Goal: Task Accomplishment & Management: Complete application form

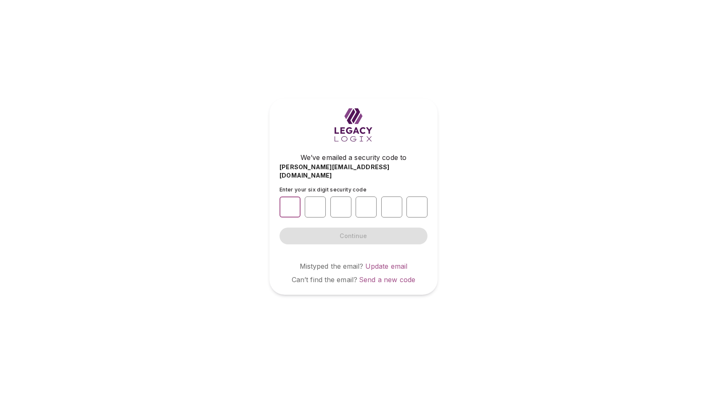
click at [290, 206] on input "number" at bounding box center [289, 207] width 21 height 21
type input "*"
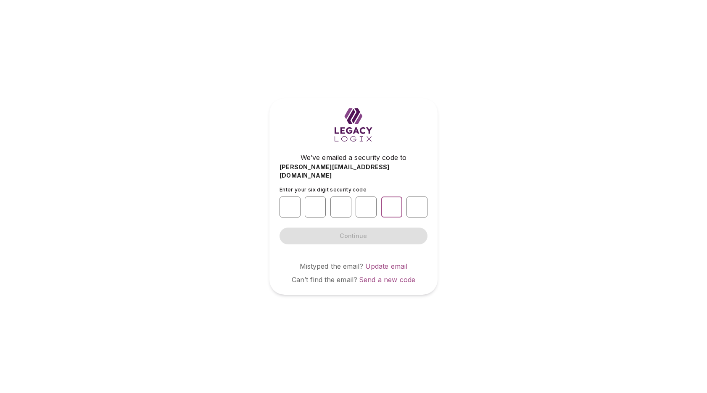
type input "*"
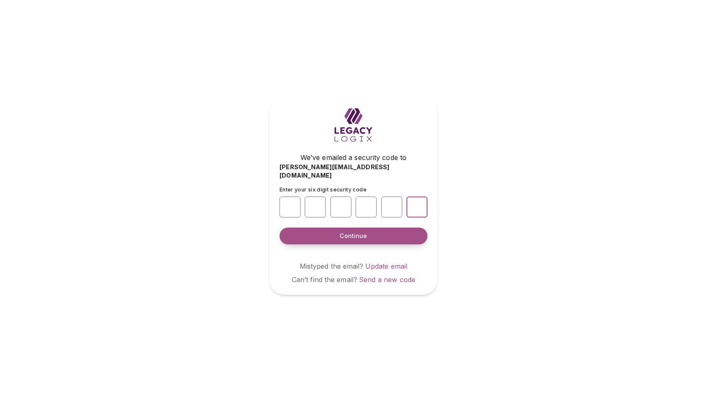
type input "*"
click at [372, 234] on button "Continue" at bounding box center [353, 236] width 148 height 17
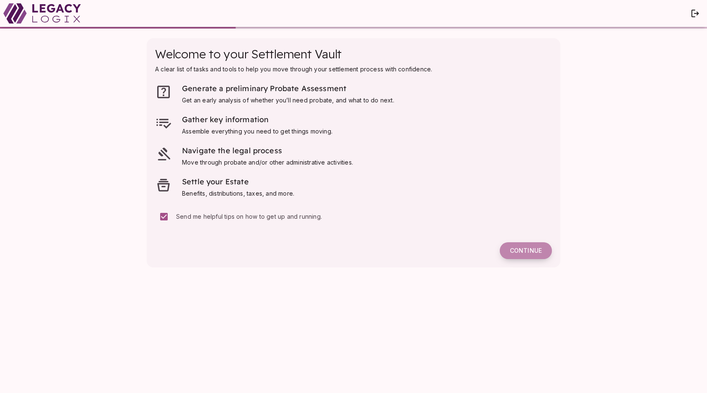
click at [523, 250] on span "Continue" at bounding box center [526, 251] width 32 height 8
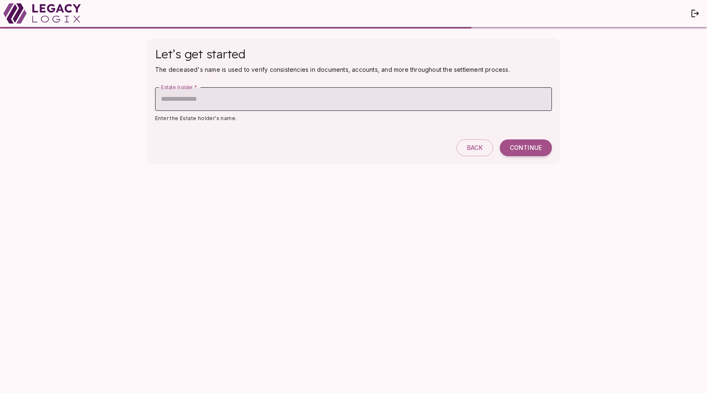
click at [230, 103] on input "Estate holder   *" at bounding box center [353, 99] width 397 height 24
type input "**********"
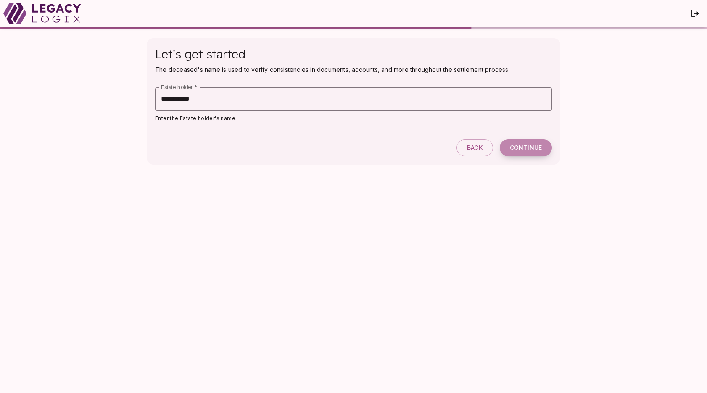
click at [530, 148] on span "Continue" at bounding box center [526, 148] width 32 height 8
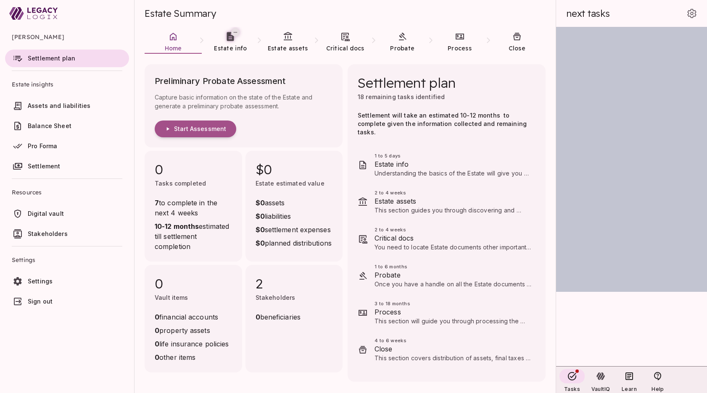
click at [53, 127] on span "Balance Sheet" at bounding box center [50, 125] width 44 height 7
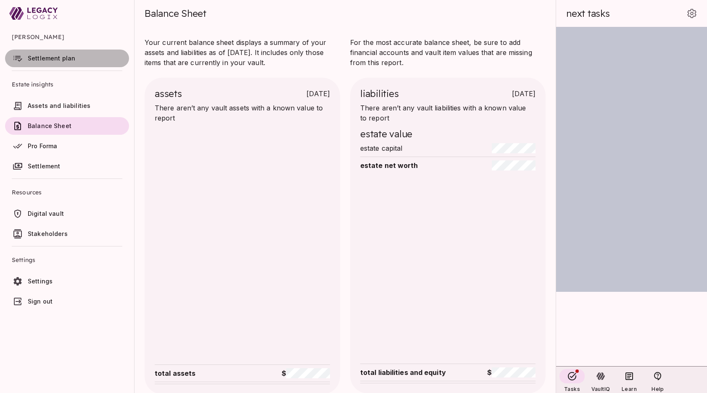
click at [53, 58] on span "Settlement plan" at bounding box center [51, 58] width 47 height 7
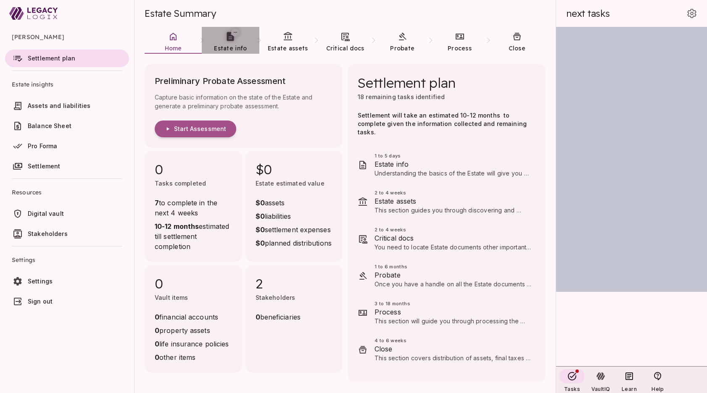
click at [226, 49] on span "Estate info" at bounding box center [230, 49] width 33 height 8
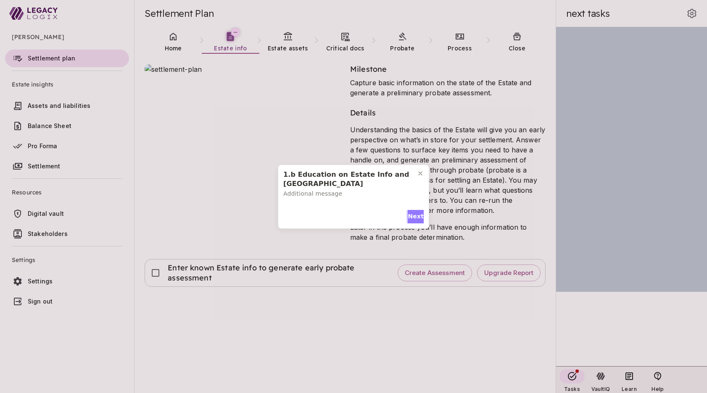
click at [416, 212] on span "Next" at bounding box center [416, 216] width 16 height 9
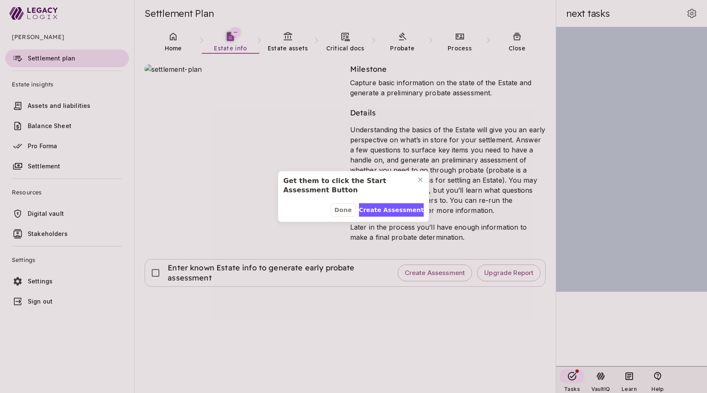
click at [174, 43] on div "Get them to click the Start Assessment Button Done Create Assessment" at bounding box center [353, 196] width 707 height 393
click at [345, 209] on span "Done" at bounding box center [343, 210] width 17 height 9
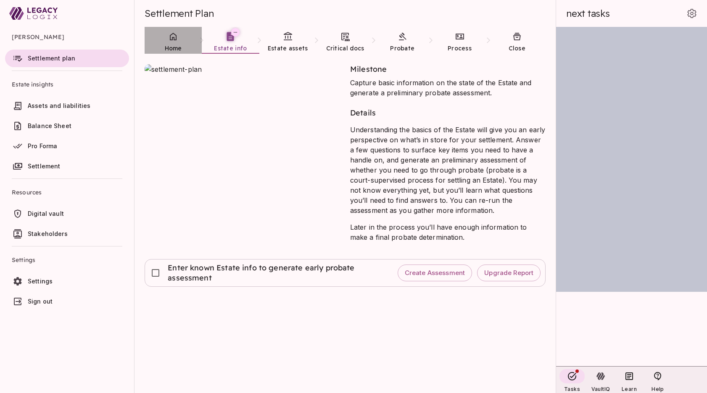
click at [172, 45] on span "Home" at bounding box center [173, 49] width 17 height 8
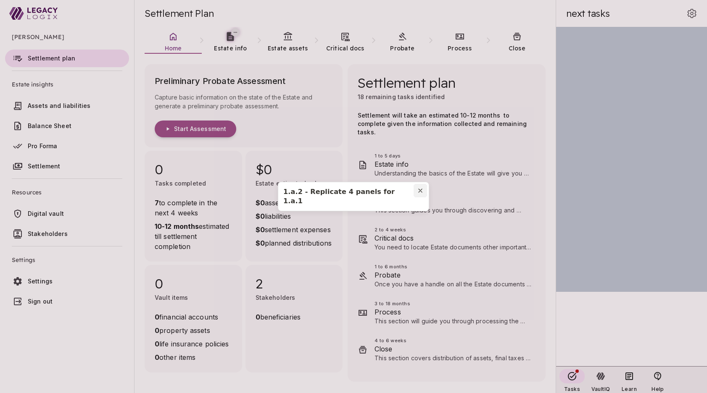
click at [421, 194] on icon "Close modal" at bounding box center [420, 190] width 7 height 7
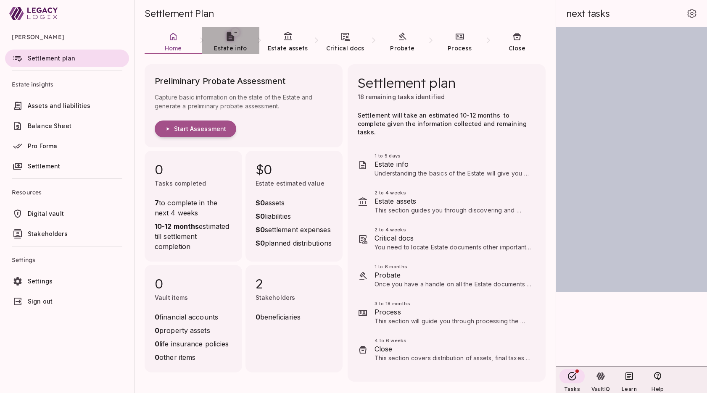
click at [232, 46] on span "Estate info" at bounding box center [230, 49] width 33 height 8
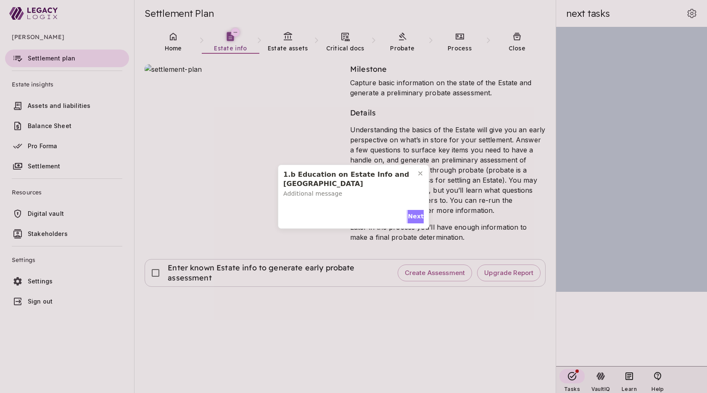
click at [414, 212] on span "Next" at bounding box center [416, 216] width 16 height 9
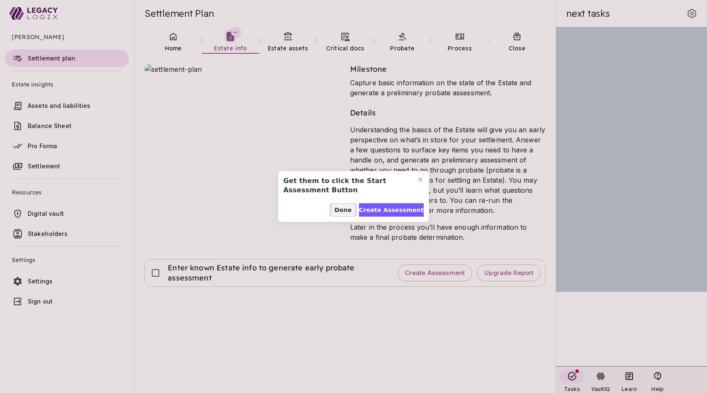
click at [343, 211] on span "Done" at bounding box center [343, 210] width 17 height 9
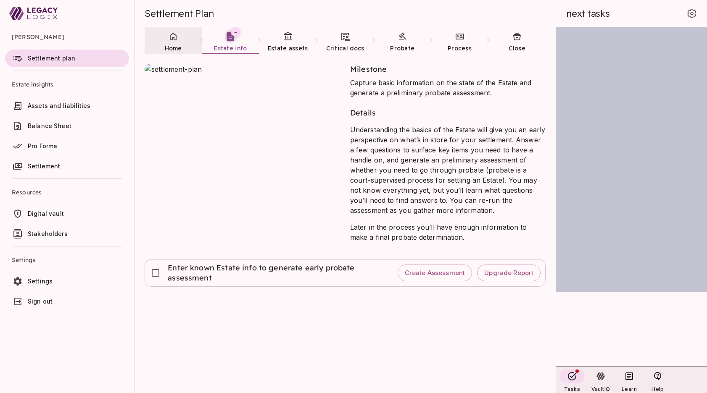
click at [174, 43] on link "Home" at bounding box center [173, 42] width 57 height 30
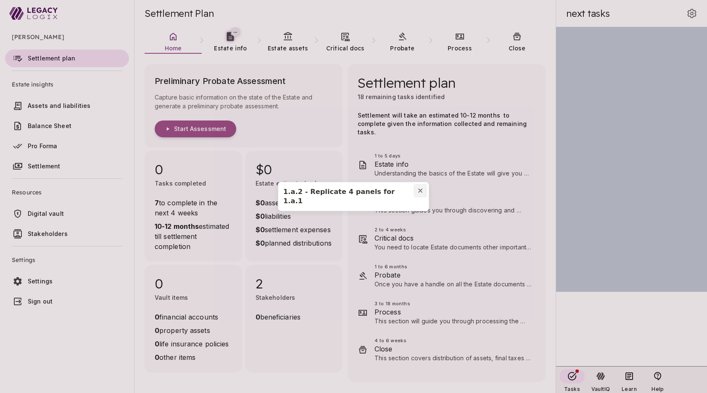
click at [419, 192] on icon "Close modal" at bounding box center [420, 190] width 3 height 3
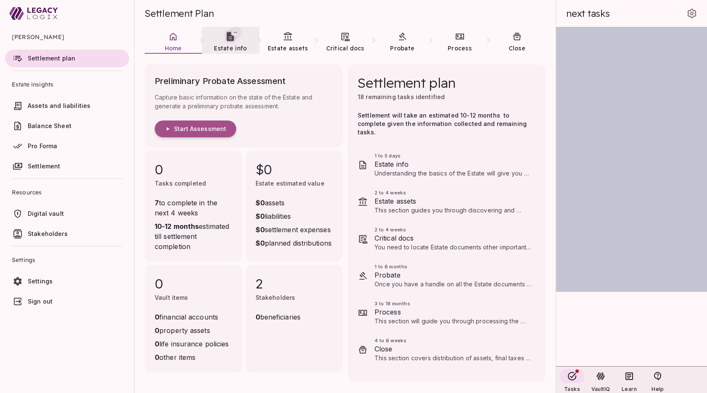
click at [236, 46] on span "Estate info" at bounding box center [230, 49] width 33 height 8
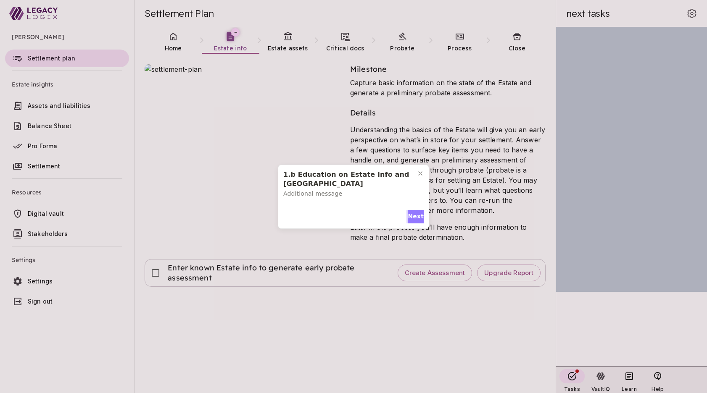
click at [414, 213] on span "Next" at bounding box center [416, 216] width 16 height 9
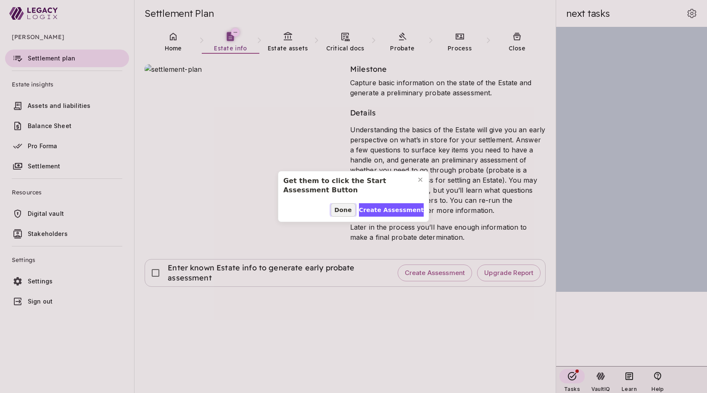
click at [342, 208] on span "Done" at bounding box center [343, 210] width 17 height 9
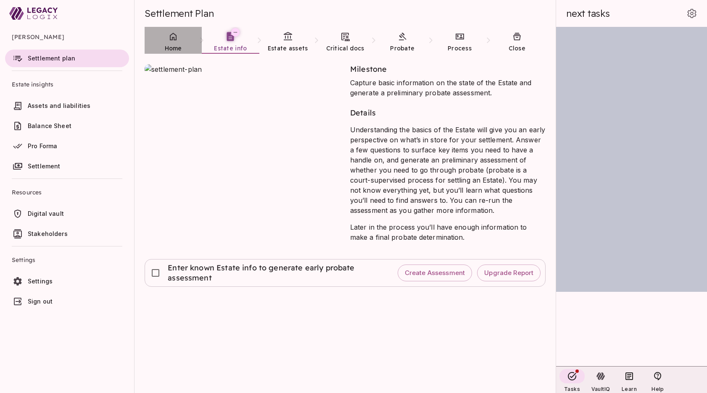
click at [174, 47] on span "Home" at bounding box center [173, 49] width 17 height 8
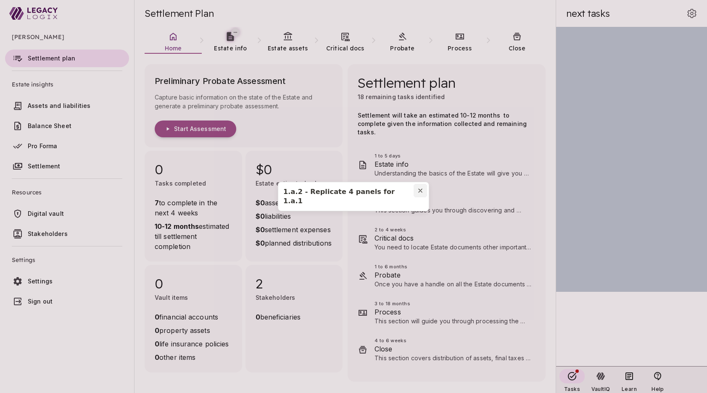
click at [420, 194] on icon "Close modal" at bounding box center [420, 190] width 7 height 7
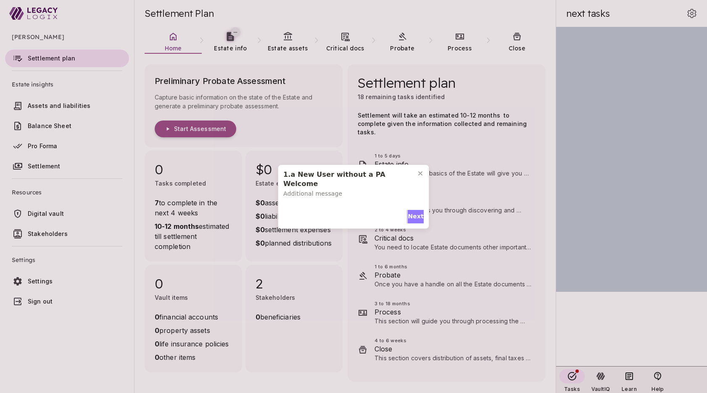
click at [415, 212] on span "Next" at bounding box center [416, 216] width 16 height 9
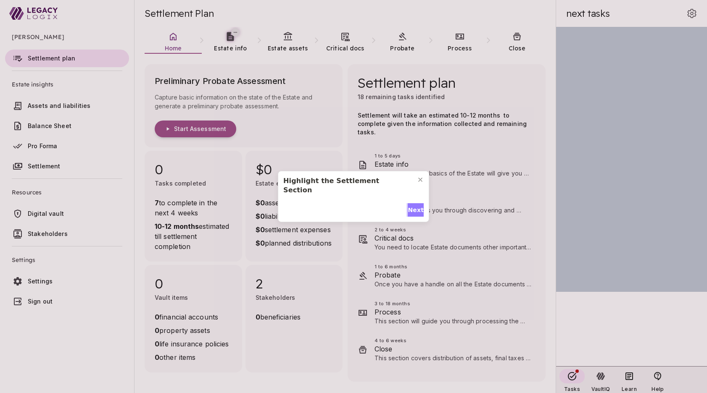
click at [411, 206] on span "Next" at bounding box center [416, 210] width 16 height 9
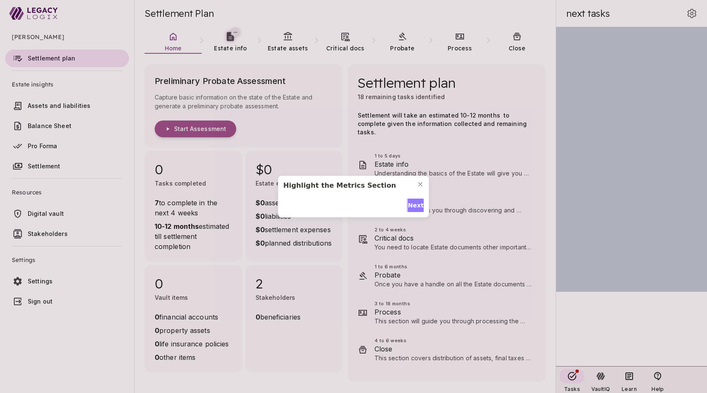
click at [412, 209] on span "Next" at bounding box center [416, 205] width 16 height 9
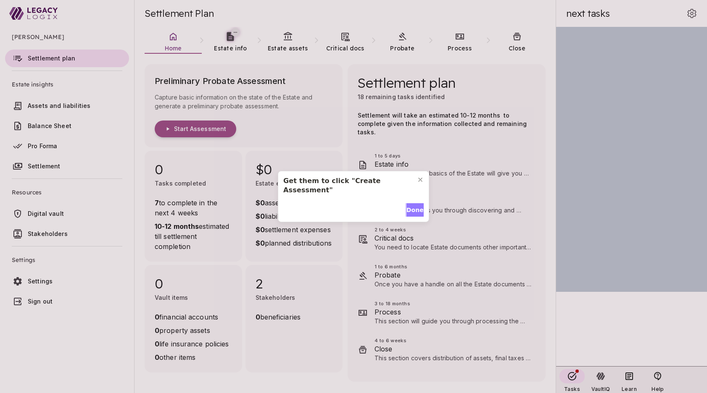
click at [414, 208] on span "Done" at bounding box center [414, 210] width 17 height 9
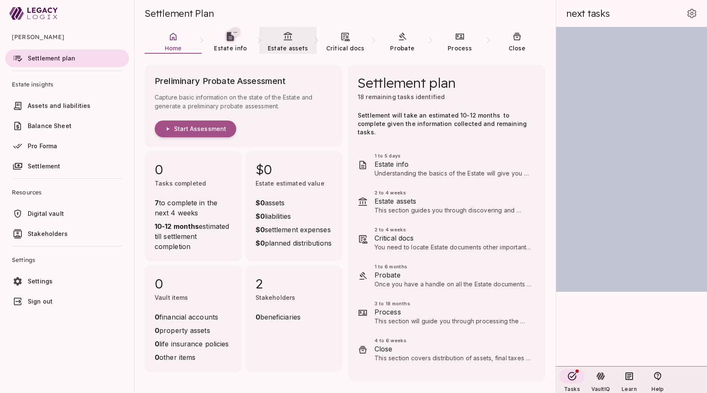
click at [293, 44] on link "Estate assets" at bounding box center [287, 42] width 57 height 30
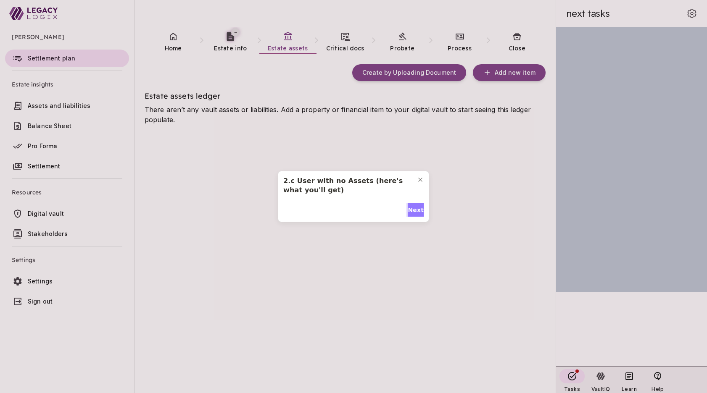
click at [408, 210] on span "Next" at bounding box center [416, 210] width 16 height 9
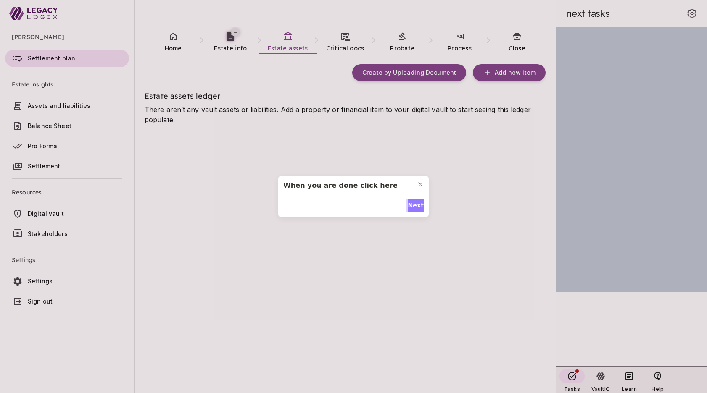
click at [412, 208] on span "Next" at bounding box center [416, 205] width 16 height 9
click at [232, 41] on div "Let's add the first asset to the estate Done" at bounding box center [353, 196] width 707 height 393
click at [409, 206] on span "Done" at bounding box center [414, 210] width 17 height 9
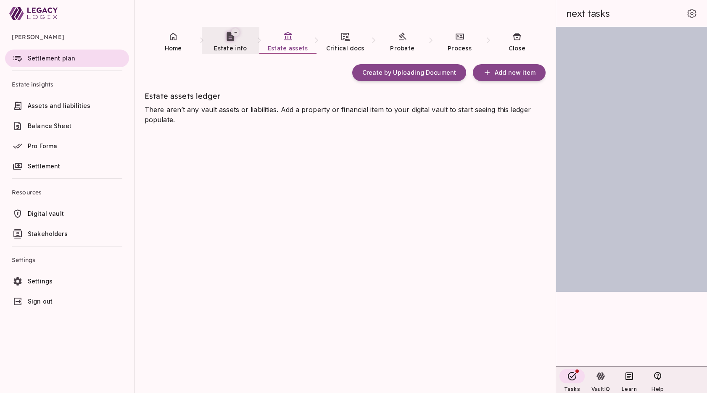
click at [229, 45] on span "Estate info" at bounding box center [230, 49] width 33 height 8
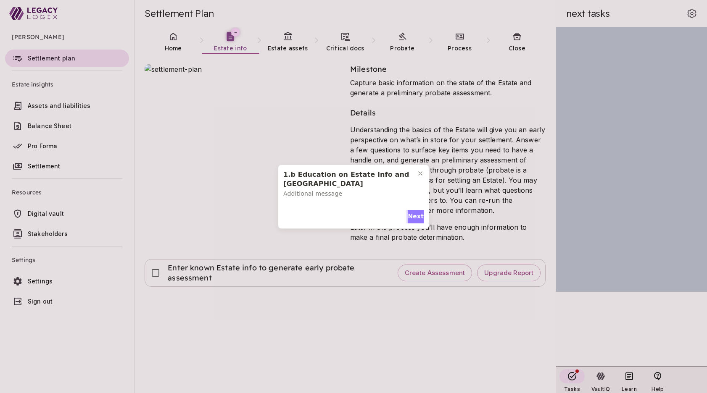
click at [413, 213] on span "Next" at bounding box center [416, 216] width 16 height 9
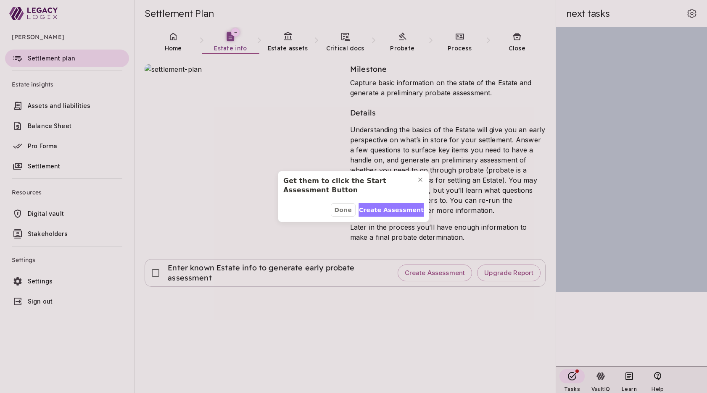
click at [398, 208] on span "Create Assessment" at bounding box center [391, 210] width 65 height 9
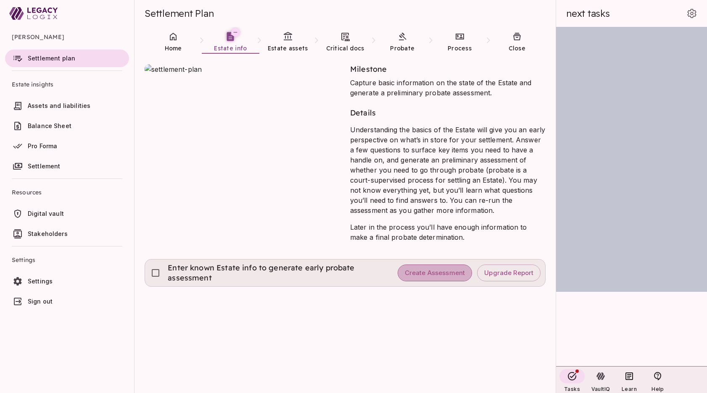
click at [433, 269] on span "Create Assessment" at bounding box center [435, 273] width 61 height 8
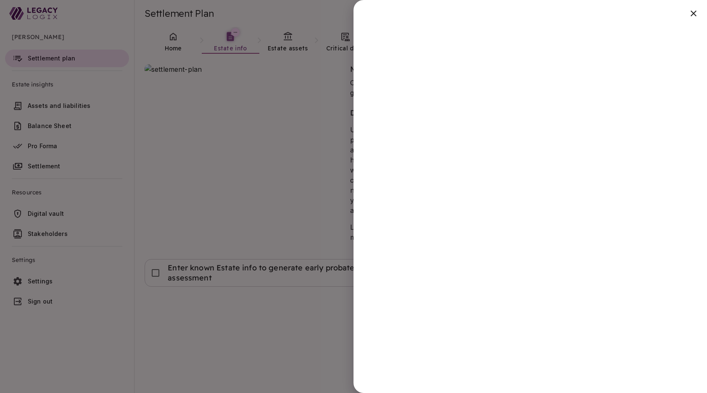
click at [322, 312] on div at bounding box center [353, 196] width 707 height 393
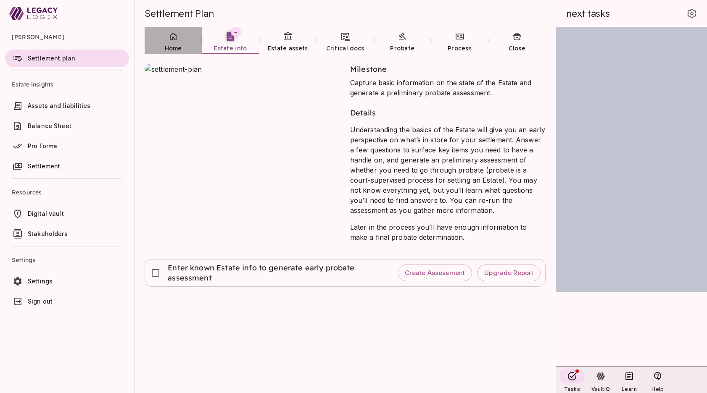
click at [171, 41] on icon at bounding box center [173, 37] width 10 height 10
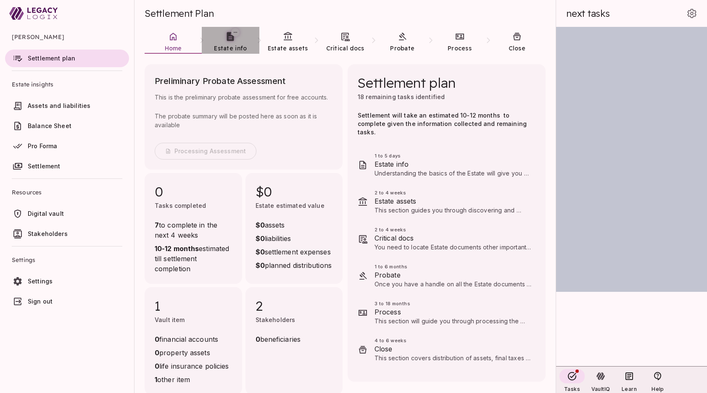
click at [232, 48] on span "Estate info" at bounding box center [230, 49] width 33 height 8
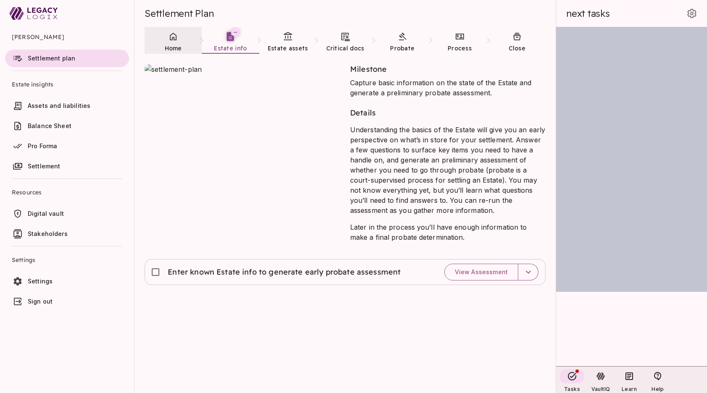
click at [173, 42] on link "Home" at bounding box center [173, 42] width 57 height 30
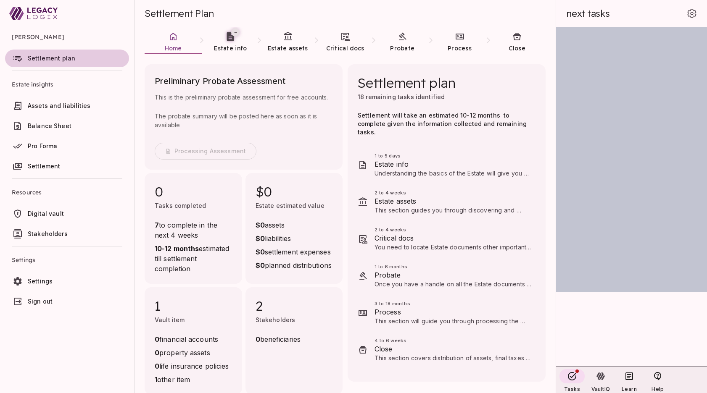
click at [59, 58] on span "Settlement plan" at bounding box center [51, 58] width 47 height 7
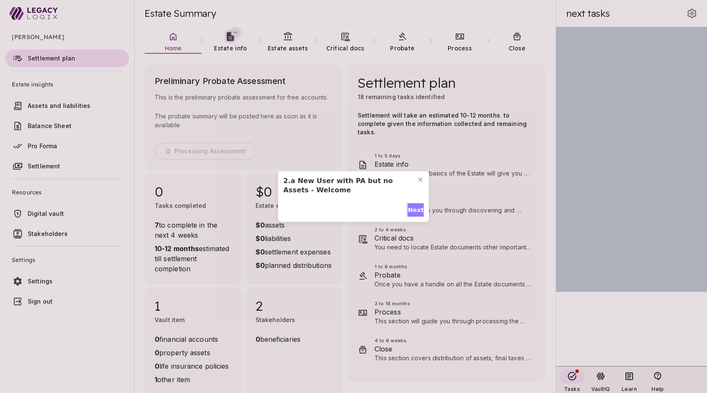
click at [412, 211] on span "Next" at bounding box center [416, 210] width 16 height 9
click at [413, 206] on span "Next" at bounding box center [416, 205] width 16 height 9
click at [413, 206] on span "Done" at bounding box center [414, 210] width 17 height 9
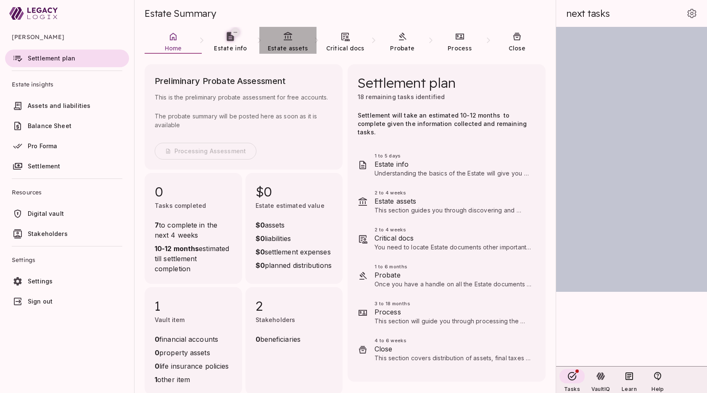
click at [290, 46] on span "Estate assets" at bounding box center [288, 49] width 40 height 8
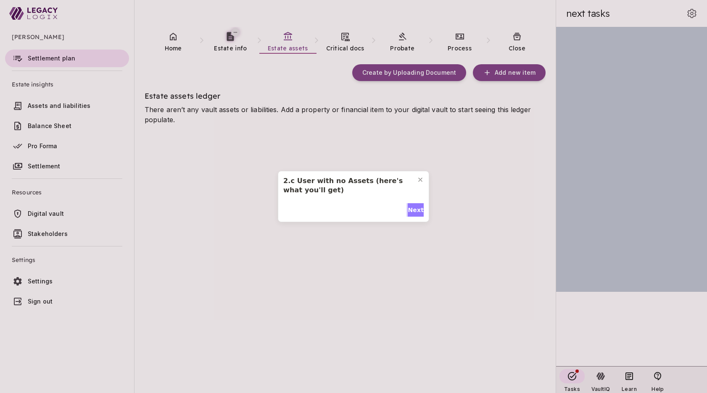
click at [413, 211] on span "Next" at bounding box center [416, 210] width 16 height 9
click at [411, 211] on span "Next" at bounding box center [416, 210] width 16 height 9
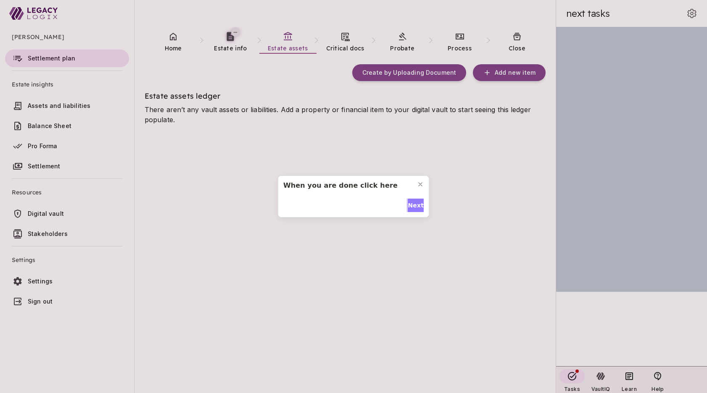
click at [417, 209] on span "Next" at bounding box center [416, 205] width 16 height 9
click at [415, 206] on span "Done" at bounding box center [414, 210] width 17 height 9
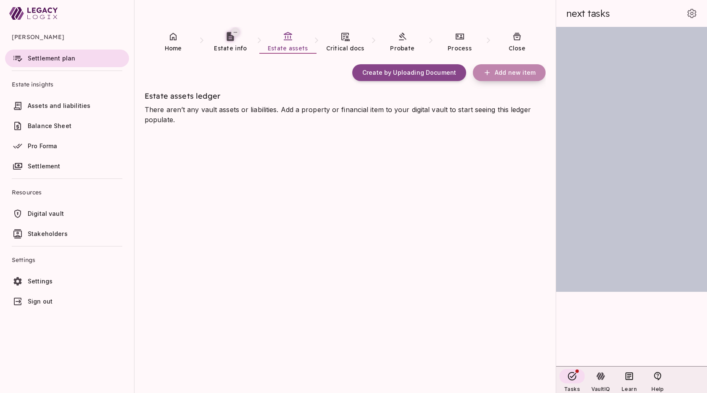
click at [517, 71] on span "Add new item" at bounding box center [515, 73] width 41 height 8
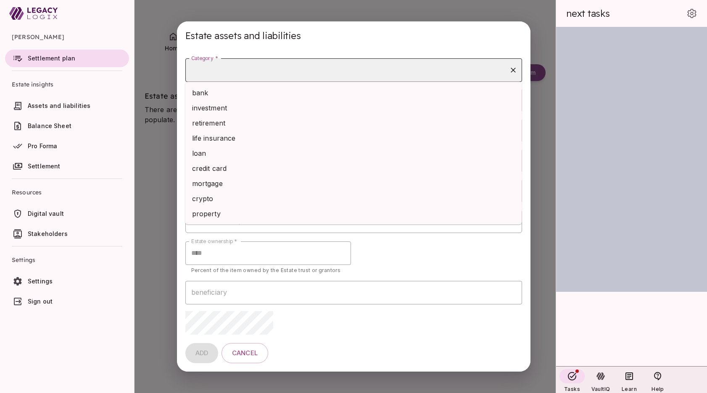
click at [333, 69] on input "Category *" at bounding box center [347, 70] width 316 height 16
click at [319, 93] on li "bank" at bounding box center [353, 92] width 337 height 15
type input "****"
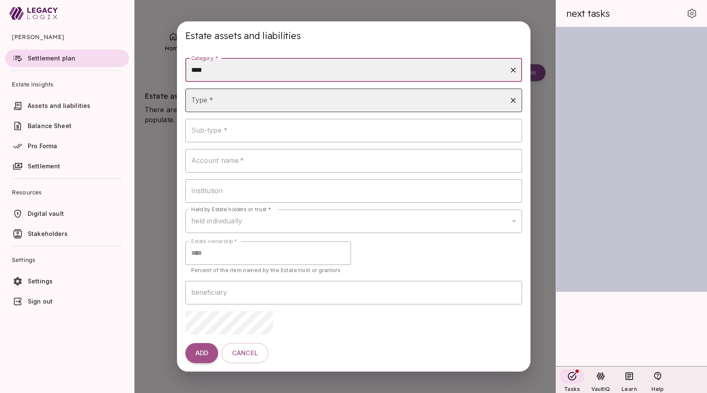
click at [275, 103] on input "Type *" at bounding box center [347, 100] width 316 height 16
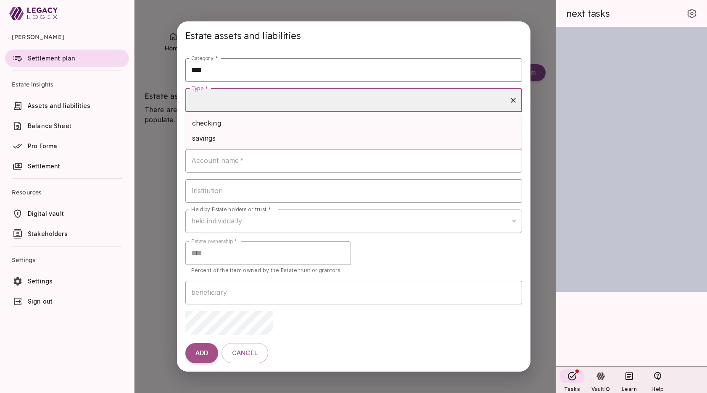
click at [264, 126] on li "checking" at bounding box center [353, 123] width 337 height 15
type input "********"
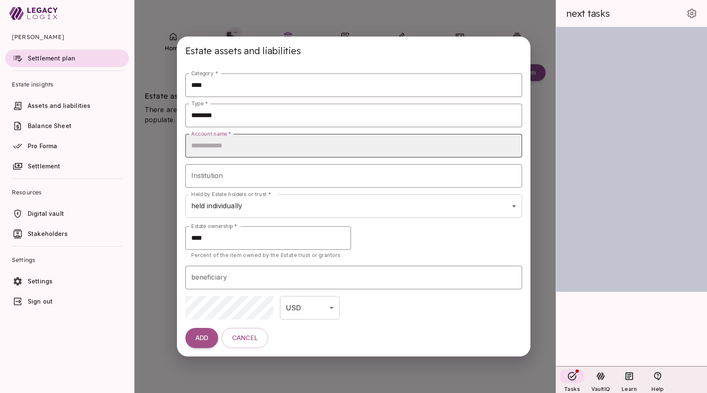
click at [234, 146] on input "Account name   *" at bounding box center [353, 146] width 337 height 24
type input "********"
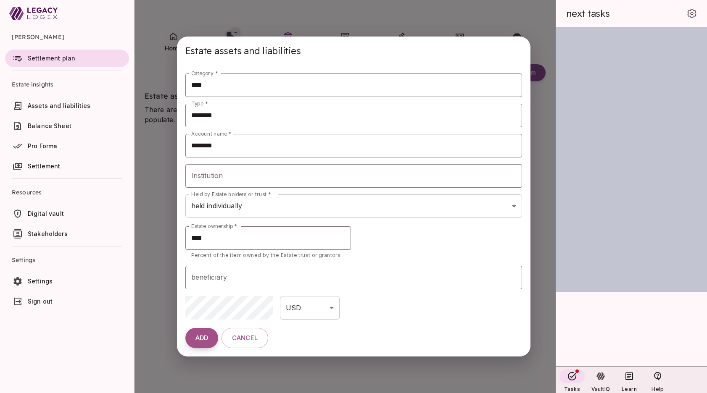
click at [202, 338] on span "ADD" at bounding box center [201, 339] width 13 height 8
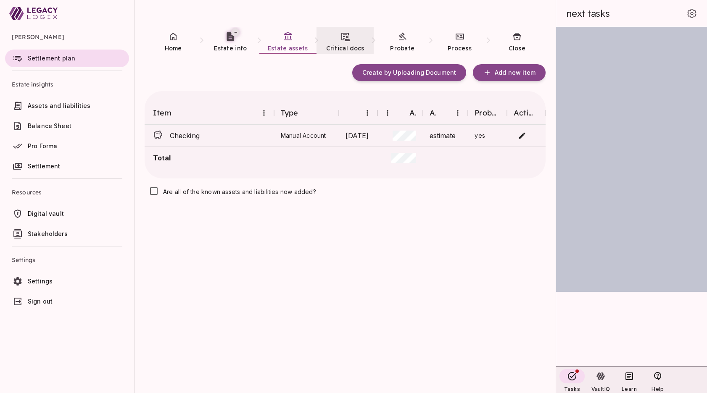
click at [343, 45] on span "Critical docs" at bounding box center [345, 49] width 38 height 8
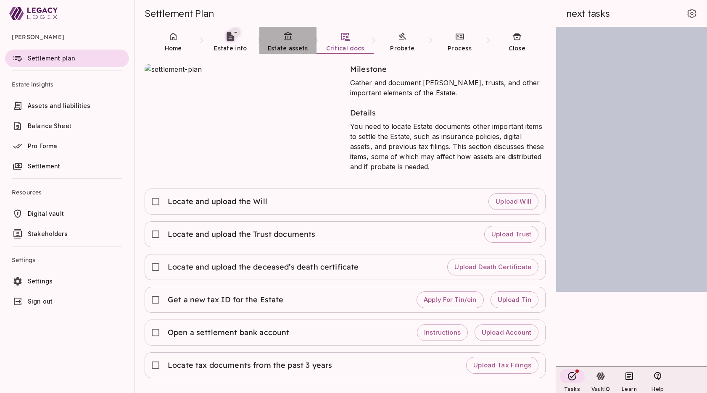
click at [287, 41] on icon at bounding box center [288, 37] width 10 height 10
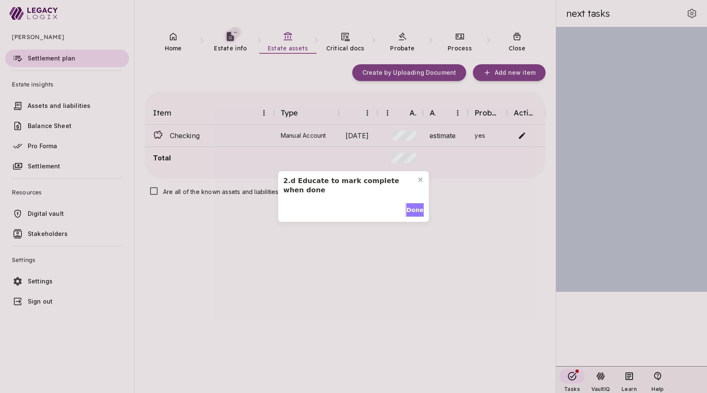
click at [414, 212] on span "Done" at bounding box center [414, 210] width 17 height 9
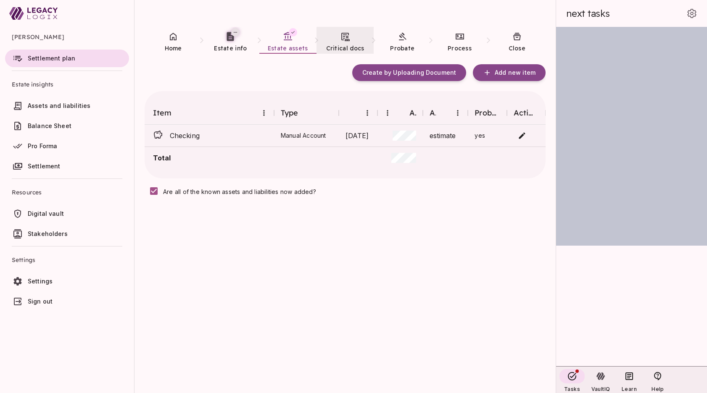
click at [348, 40] on icon at bounding box center [345, 37] width 8 height 8
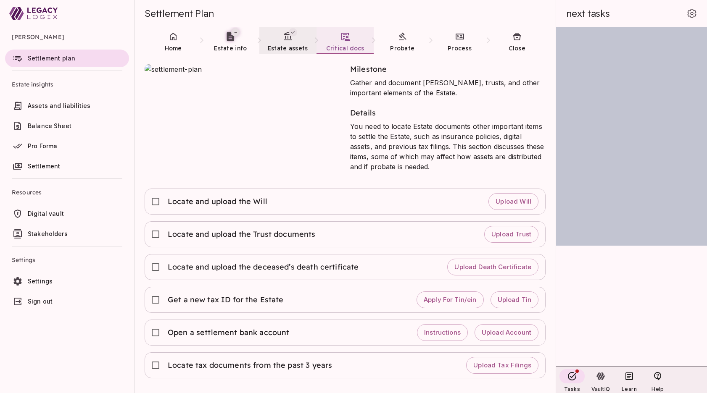
click at [293, 44] on link "Estate assets" at bounding box center [287, 42] width 57 height 30
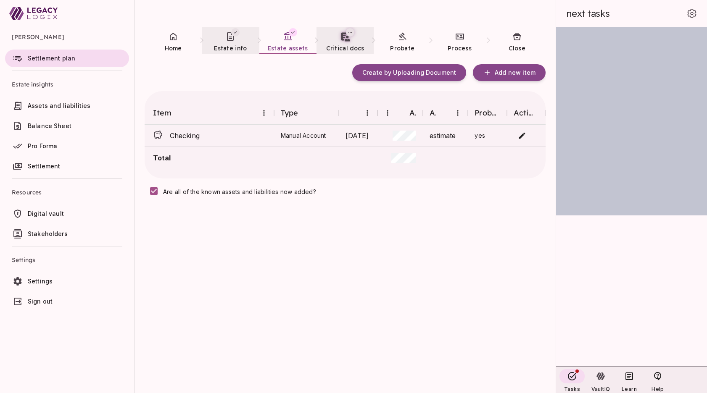
click at [230, 43] on link "Estate info" at bounding box center [230, 42] width 57 height 30
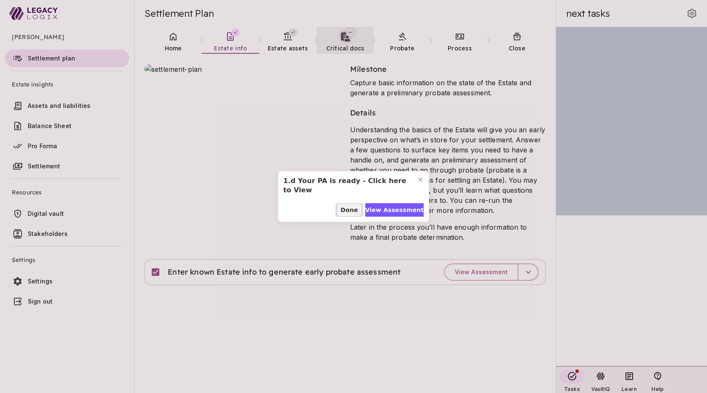
click at [351, 210] on span "Done" at bounding box center [348, 210] width 17 height 9
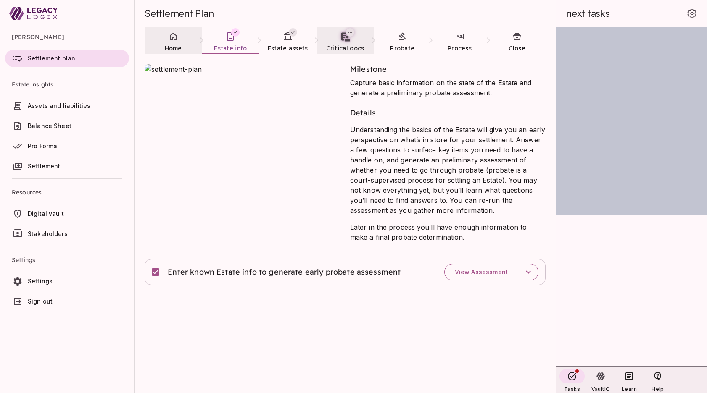
click at [174, 42] on link "Home" at bounding box center [173, 42] width 57 height 30
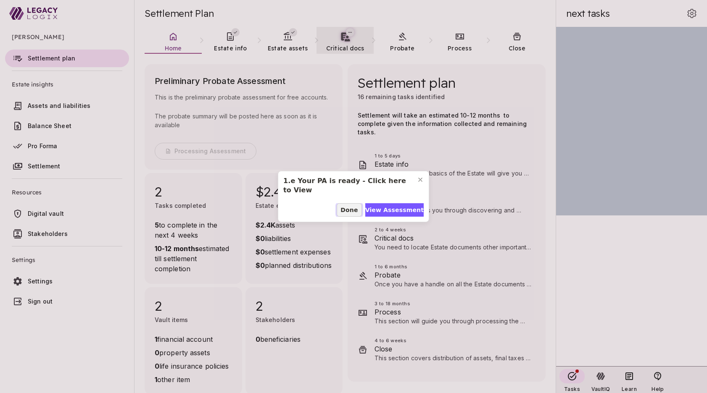
click at [351, 210] on span "Done" at bounding box center [348, 210] width 17 height 9
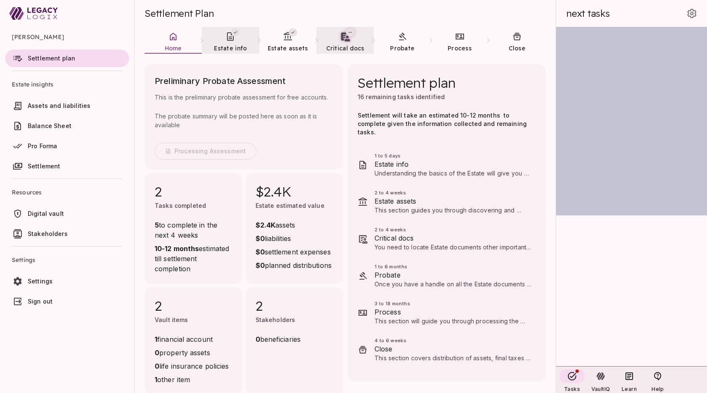
click at [235, 45] on span "Estate info" at bounding box center [230, 49] width 33 height 8
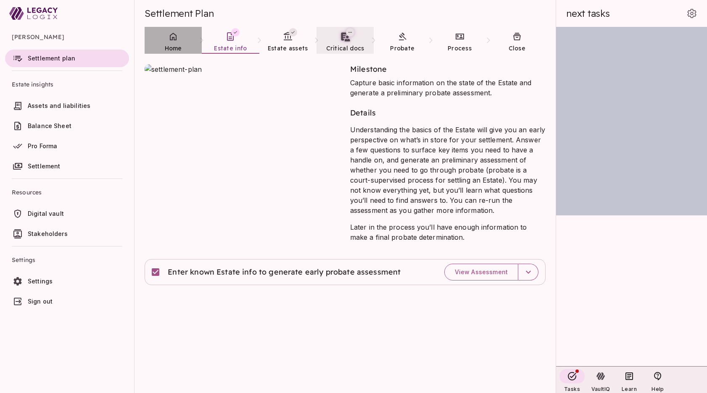
click at [178, 45] on span "Home" at bounding box center [173, 49] width 17 height 8
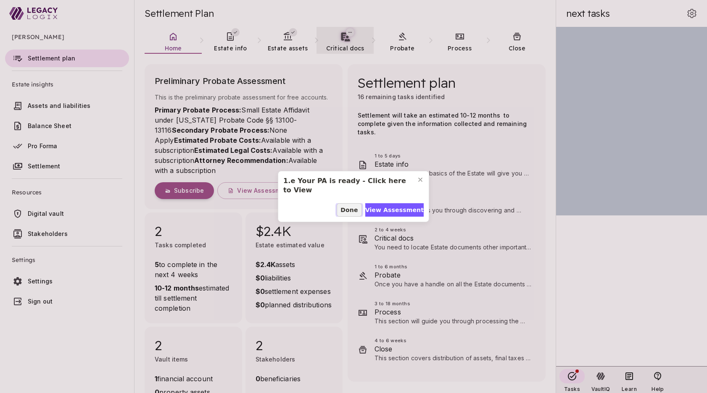
click at [350, 209] on span "Done" at bounding box center [348, 210] width 17 height 9
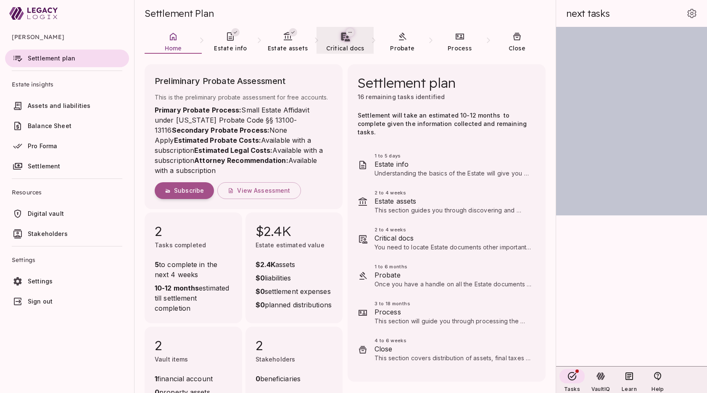
click at [46, 148] on span "Pro Forma" at bounding box center [42, 145] width 29 height 7
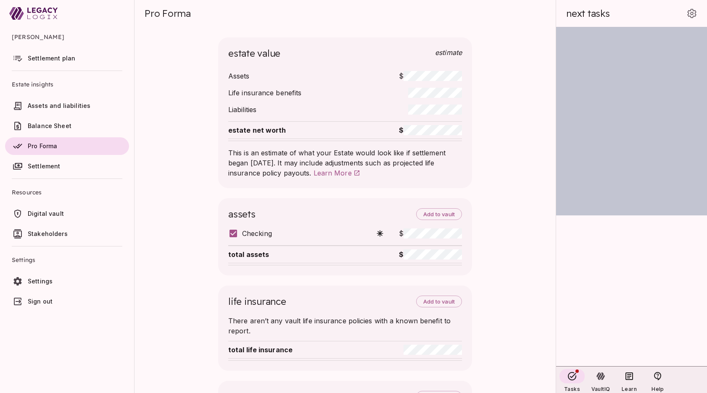
click at [55, 126] on span "Balance Sheet" at bounding box center [50, 125] width 44 height 7
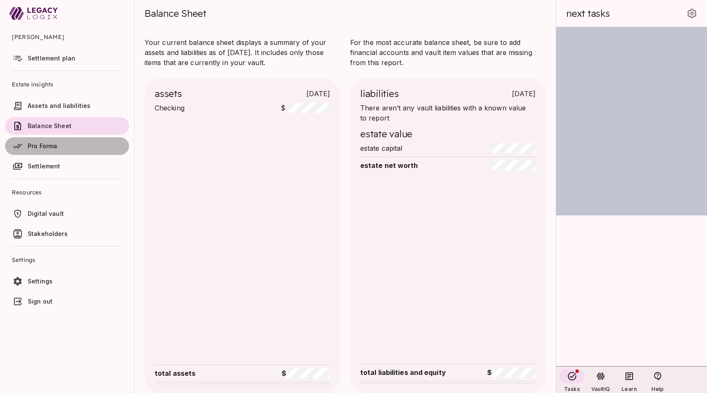
click at [59, 145] on span "Pro Forma" at bounding box center [77, 146] width 98 height 8
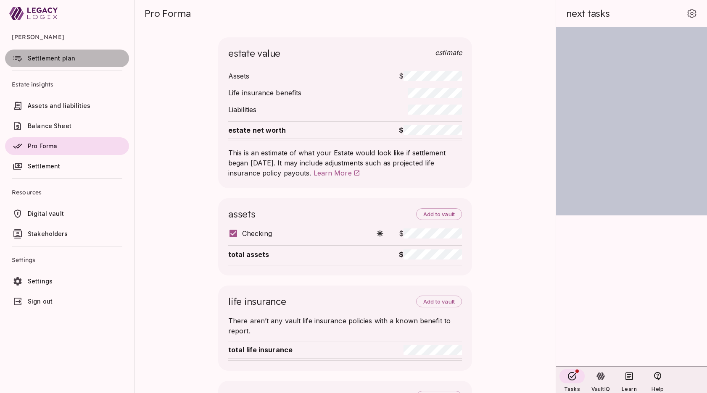
click at [50, 57] on span "Settlement plan" at bounding box center [51, 58] width 47 height 7
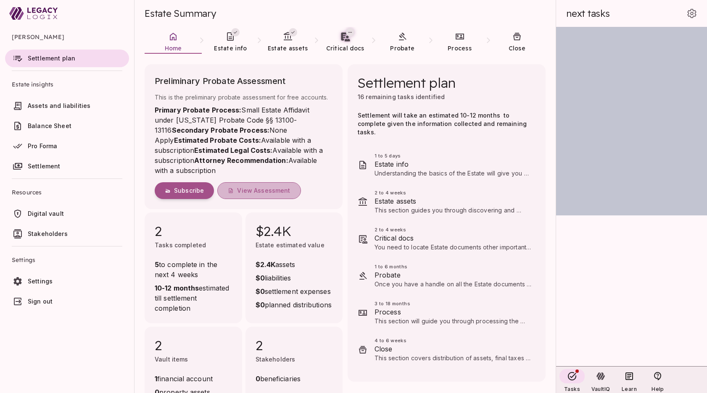
click at [270, 191] on span "View Assessment" at bounding box center [263, 191] width 53 height 8
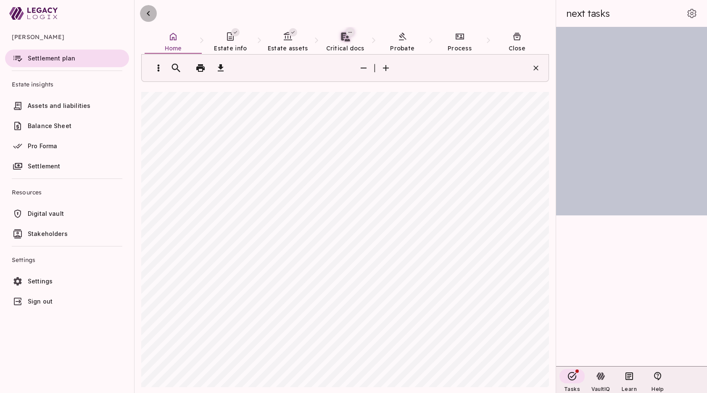
click at [147, 14] on icon "button" at bounding box center [148, 13] width 10 height 10
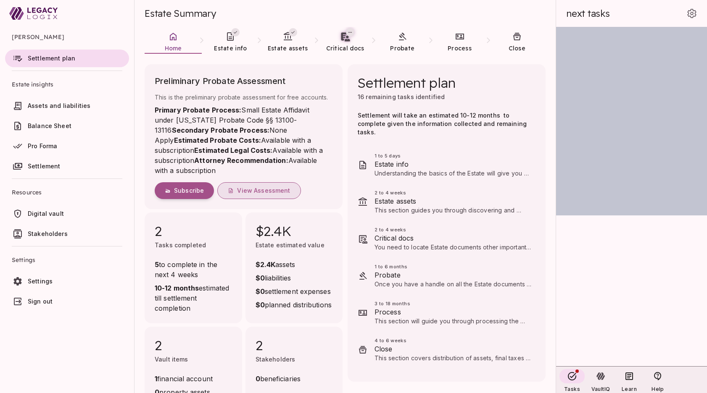
click at [257, 190] on span "View Assessment" at bounding box center [263, 191] width 53 height 8
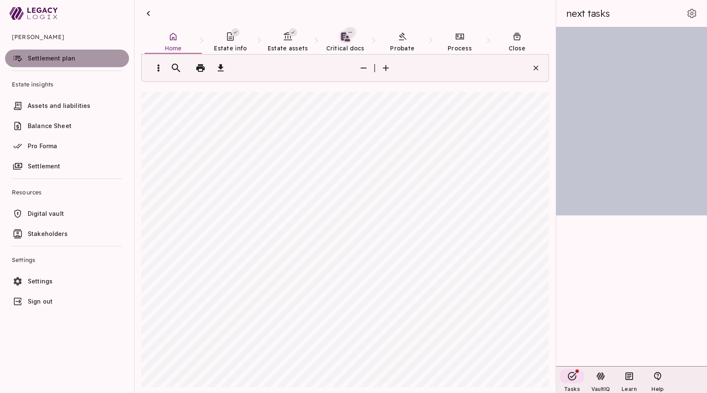
click at [55, 59] on span "Settlement plan" at bounding box center [51, 58] width 47 height 7
click at [84, 59] on span "Settlement plan" at bounding box center [77, 58] width 98 height 8
click at [148, 13] on icon "button" at bounding box center [148, 13] width 3 height 5
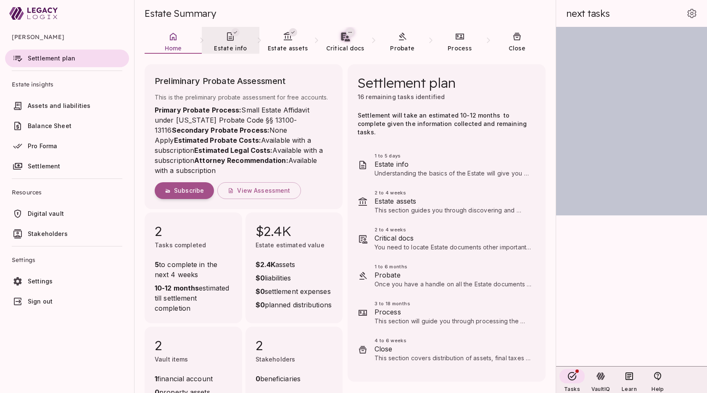
click at [231, 41] on icon at bounding box center [230, 37] width 10 height 10
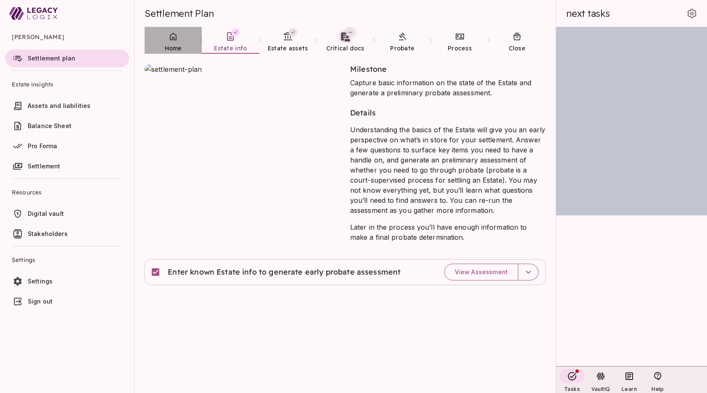
click at [174, 45] on span "Home" at bounding box center [173, 49] width 17 height 8
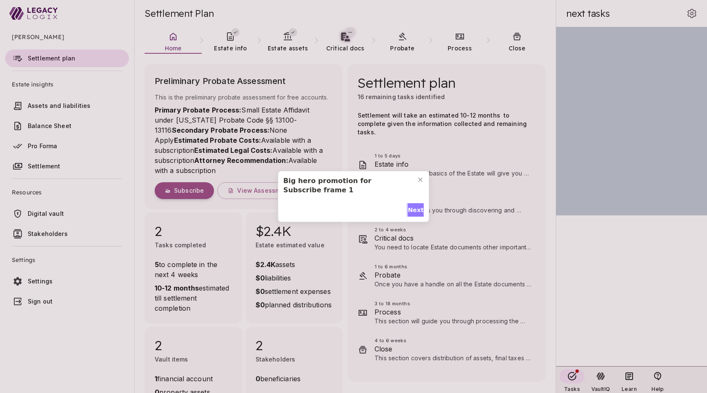
click at [411, 209] on span "Next" at bounding box center [416, 210] width 16 height 9
click at [379, 209] on span "Subscribe Now" at bounding box center [399, 210] width 50 height 9
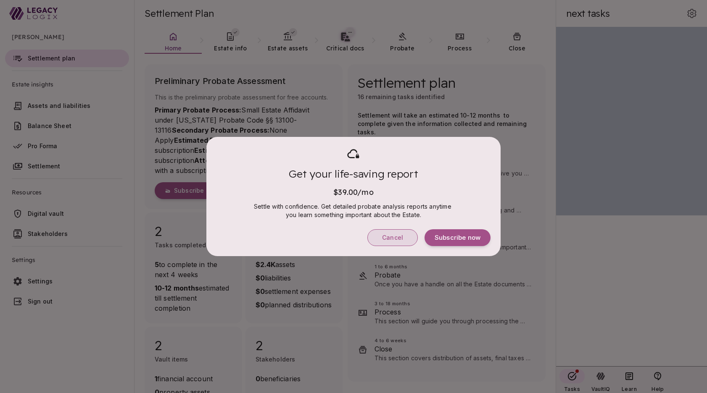
click at [391, 237] on span "Cancel" at bounding box center [392, 238] width 21 height 8
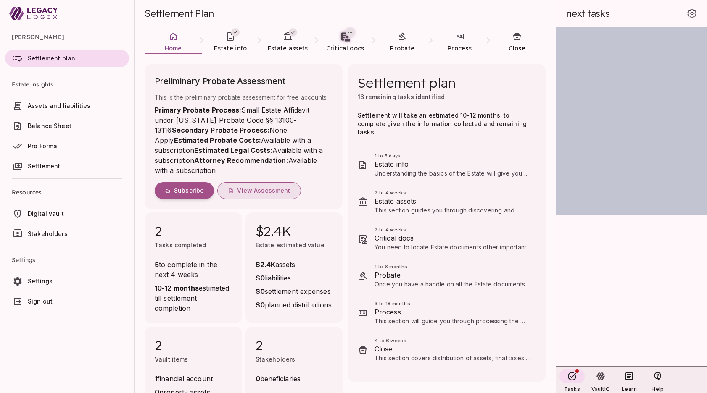
click at [269, 190] on span "View Assessment" at bounding box center [263, 191] width 53 height 8
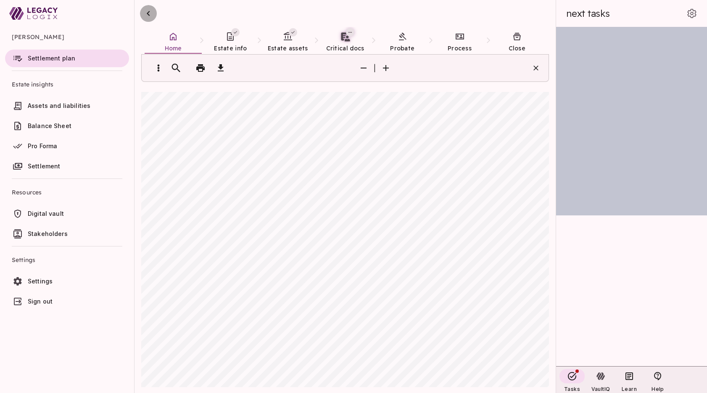
click at [151, 15] on icon "button" at bounding box center [148, 13] width 10 height 10
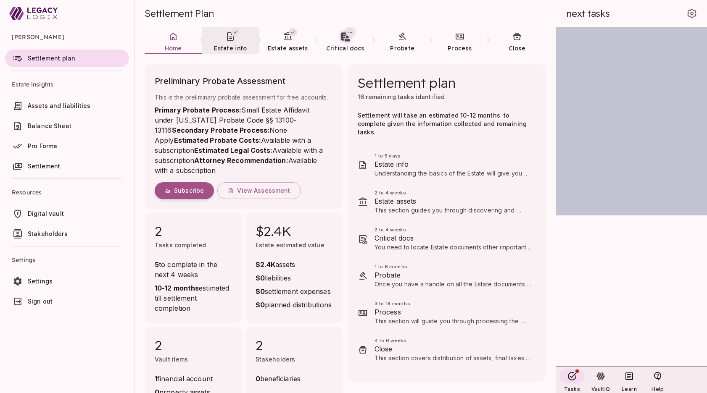
click at [235, 41] on icon at bounding box center [230, 37] width 10 height 10
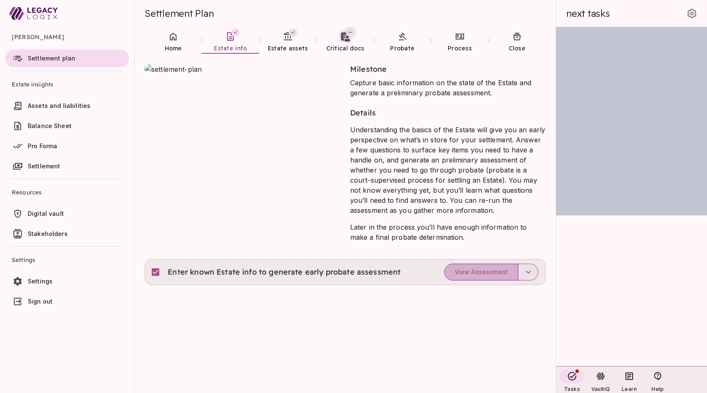
click at [485, 274] on span "View Assessment" at bounding box center [481, 273] width 53 height 8
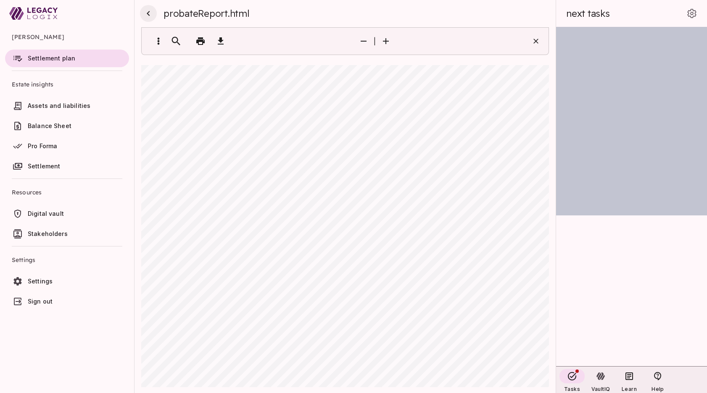
click at [150, 14] on icon "button" at bounding box center [148, 13] width 10 height 10
